Goal: Find specific page/section: Find specific page/section

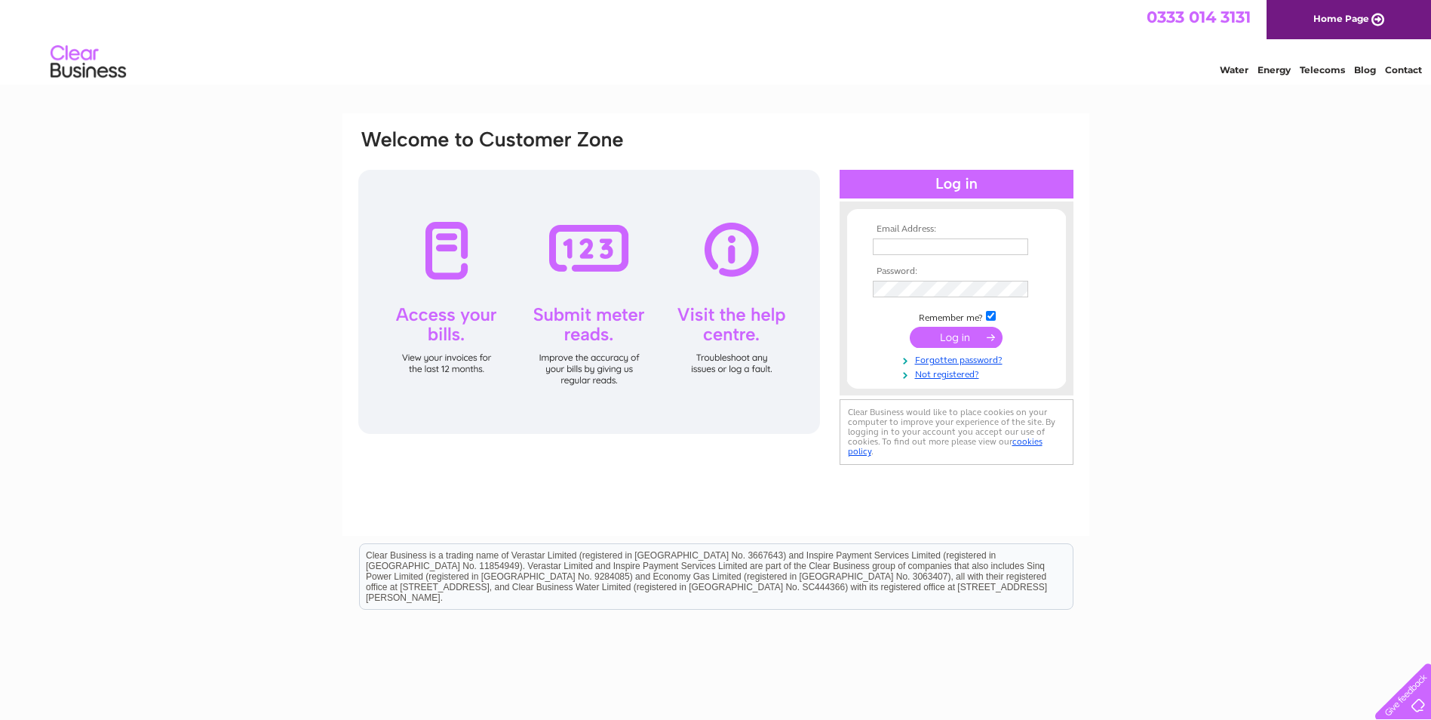
click at [895, 241] on input "text" at bounding box center [950, 246] width 155 height 17
type input "tommy.mckay@inclusiongroup.org.uk"
click at [927, 337] on input "submit" at bounding box center [956, 338] width 93 height 21
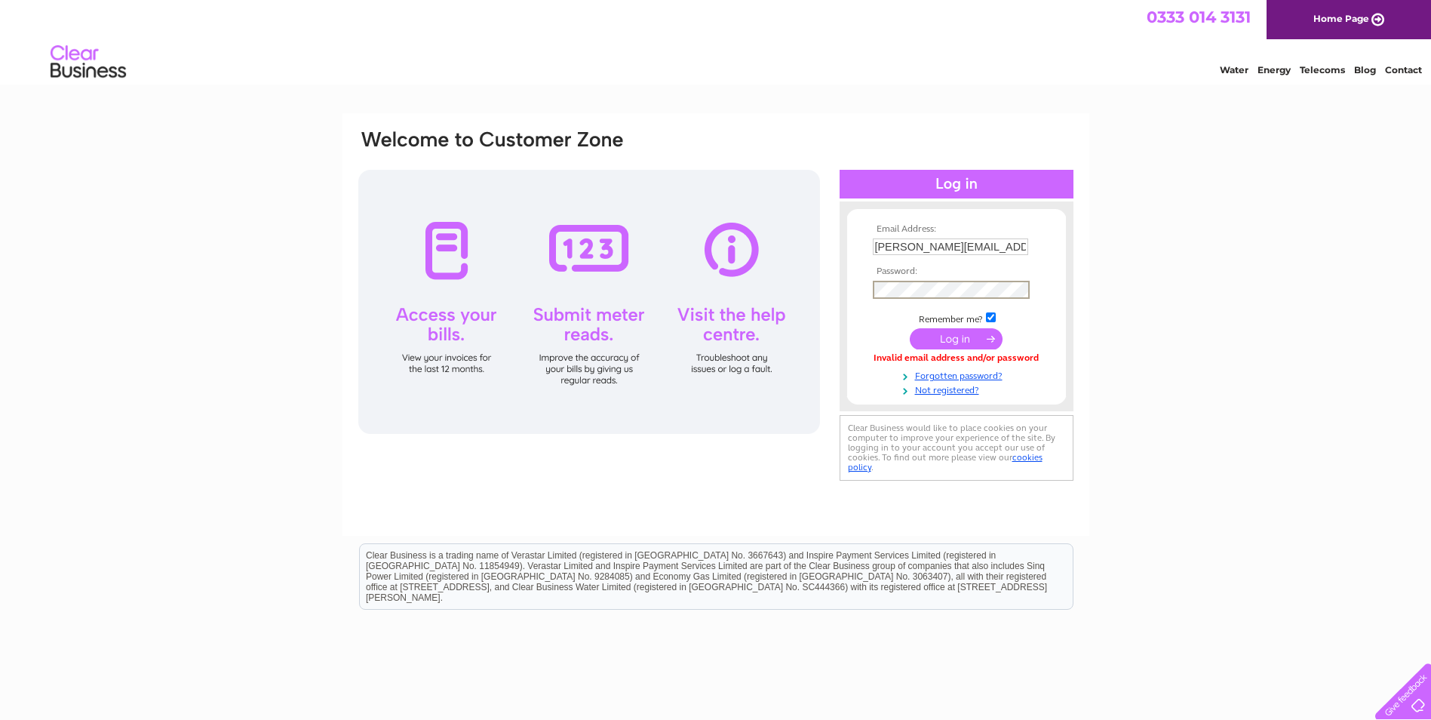
click at [924, 337] on input "submit" at bounding box center [956, 338] width 93 height 21
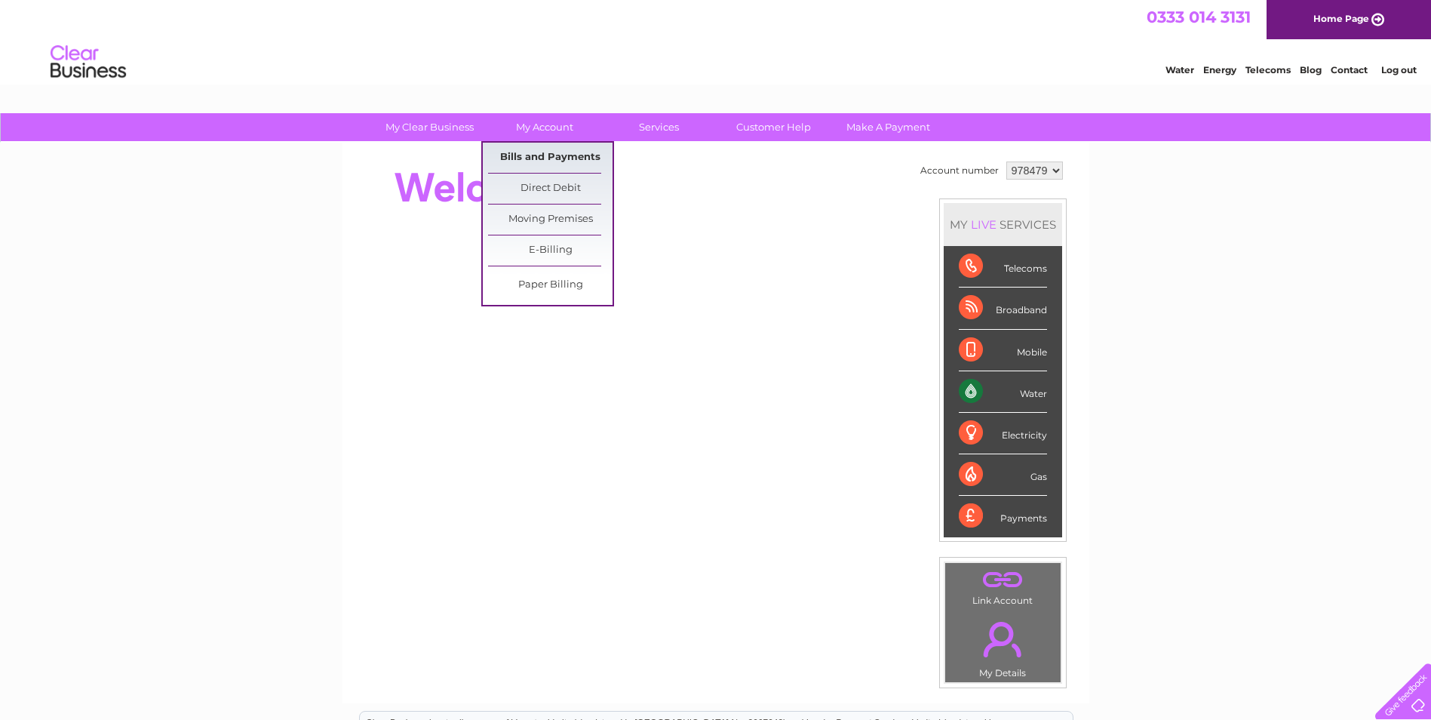
click at [548, 152] on link "Bills and Payments" at bounding box center [550, 158] width 124 height 30
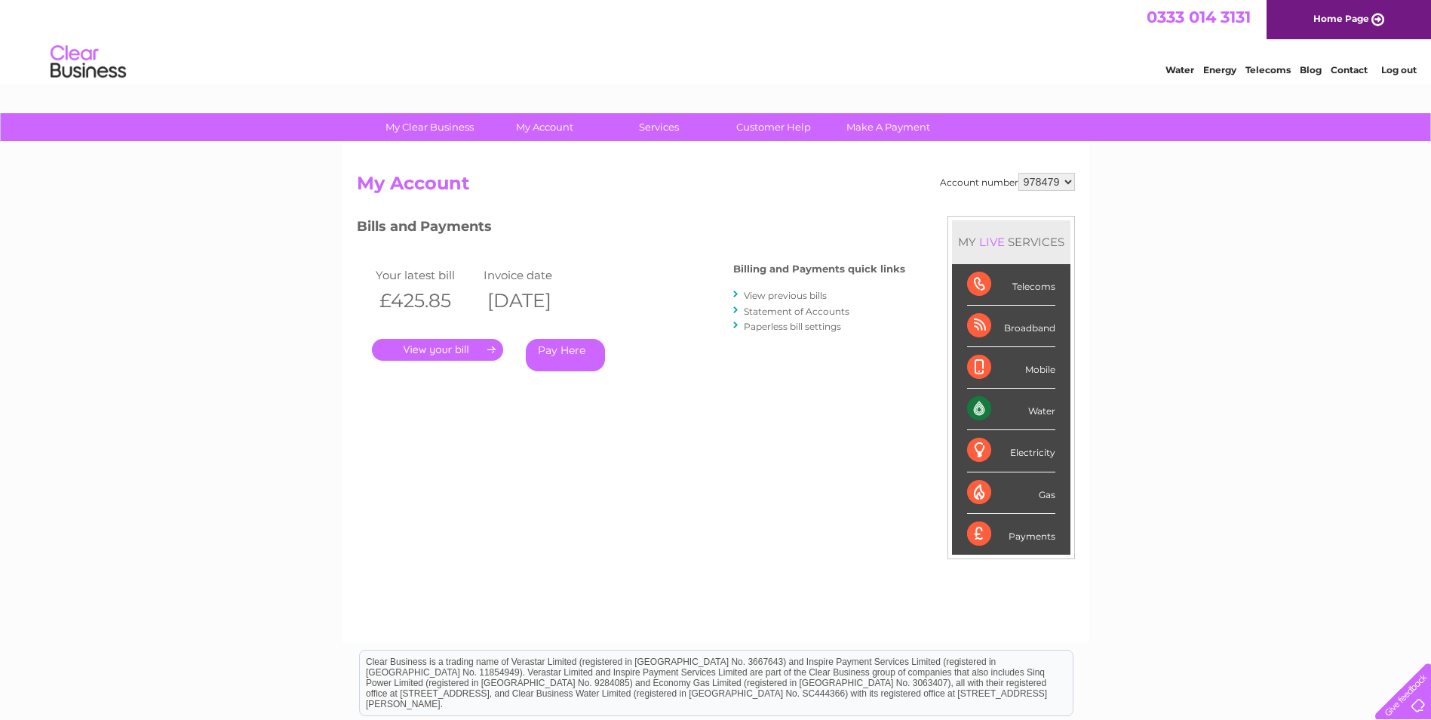
click at [401, 344] on link "." at bounding box center [437, 350] width 131 height 22
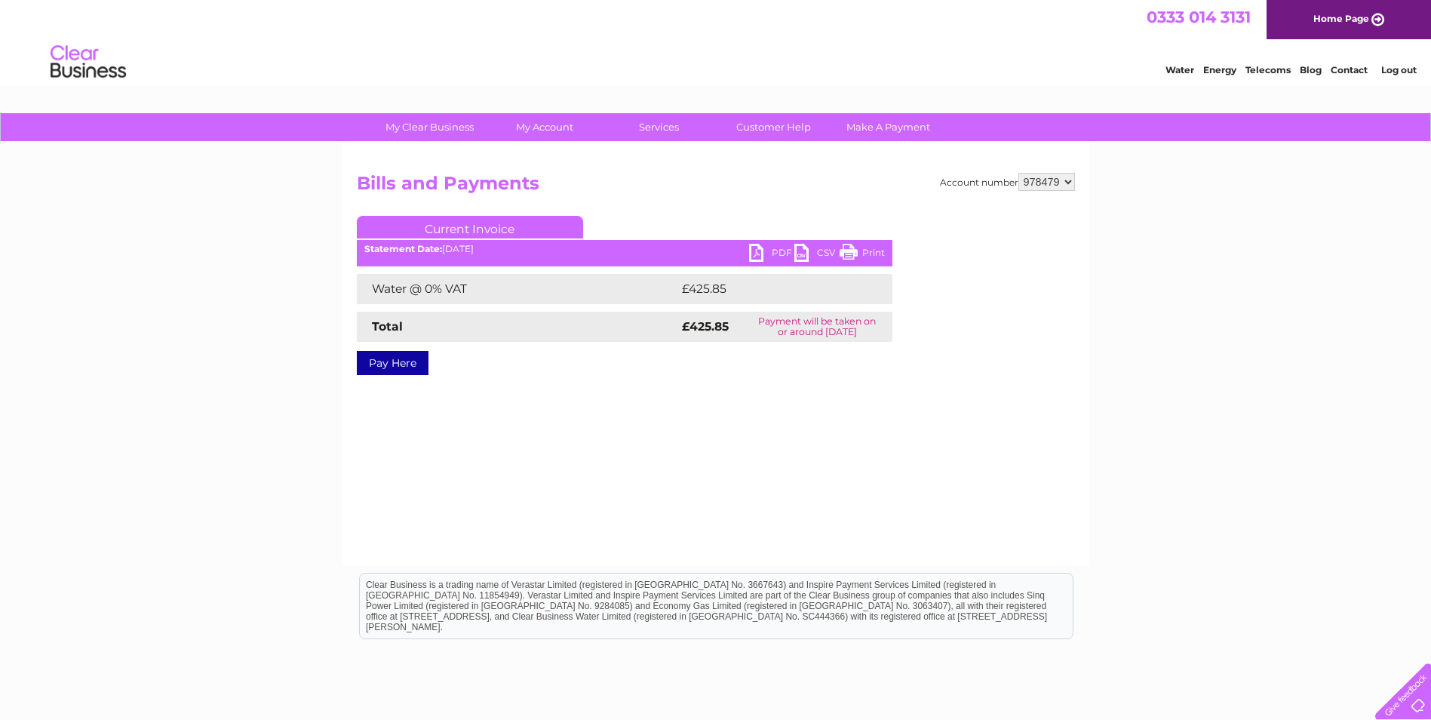
click at [759, 250] on link "PDF" at bounding box center [771, 255] width 45 height 22
